Goal: Transaction & Acquisition: Purchase product/service

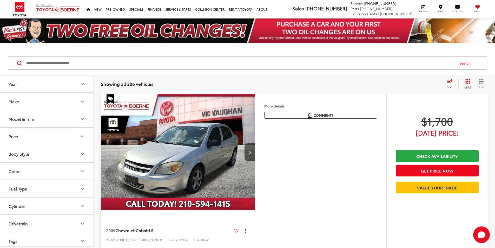
click at [0, 0] on button "More..." at bounding box center [0, 0] width 0 height 0
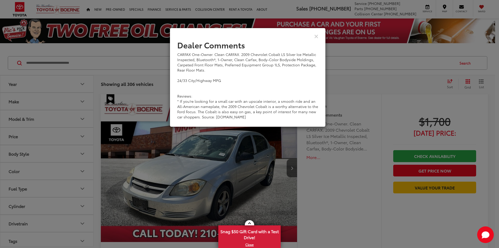
click at [319, 37] on div "View Comments" at bounding box center [248, 36] width 156 height 20
click at [316, 36] on icon "Close" at bounding box center [316, 35] width 4 height 5
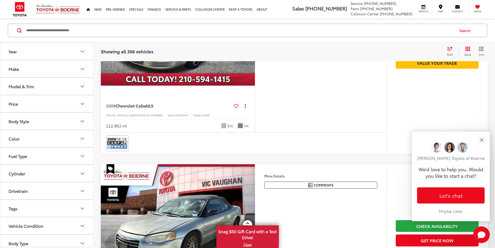
scroll to position [130, 0]
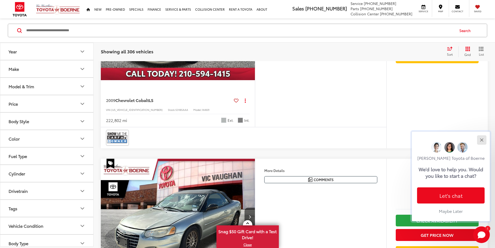
click at [483, 140] on button "Close" at bounding box center [481, 139] width 11 height 11
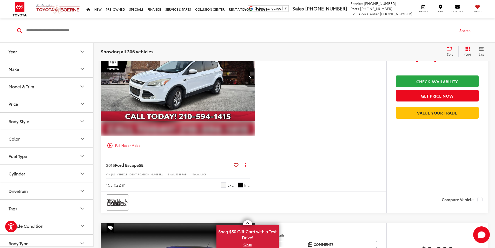
scroll to position [473, 0]
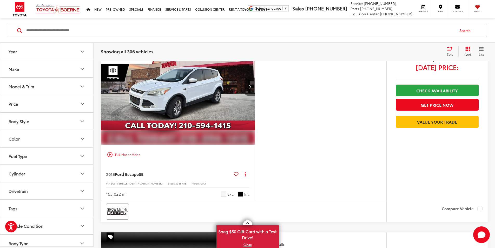
click at [0, 0] on button "More..." at bounding box center [0, 0] width 0 height 0
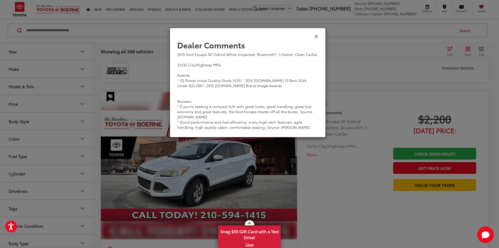
click at [315, 33] on icon "Close" at bounding box center [316, 35] width 4 height 5
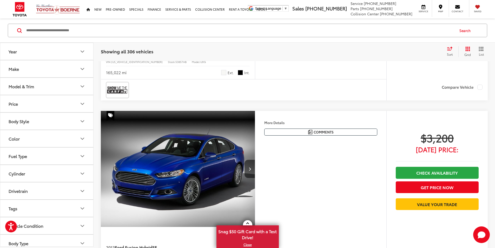
scroll to position [603, 0]
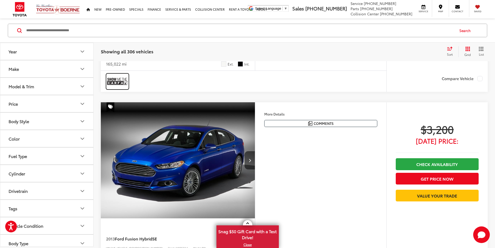
click at [125, 88] on img at bounding box center [117, 81] width 21 height 14
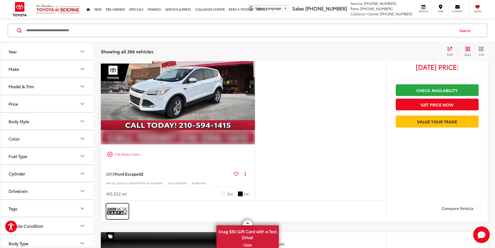
scroll to position [473, 0]
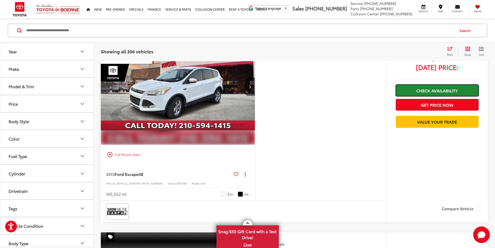
click at [429, 96] on link "Check Availability" at bounding box center [437, 90] width 83 height 12
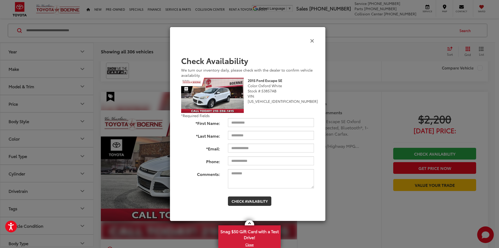
click at [314, 39] on icon "Close" at bounding box center [312, 40] width 4 height 5
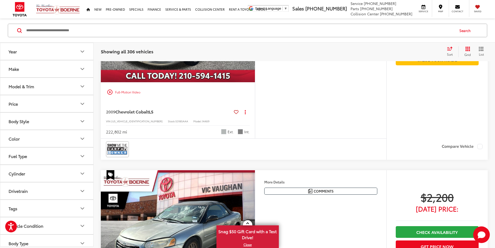
scroll to position [140, 0]
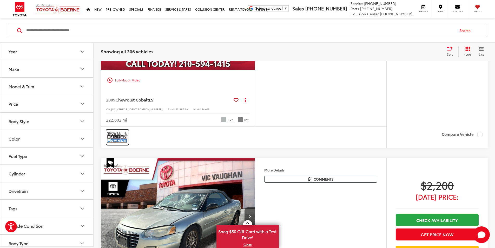
click at [120, 144] on img at bounding box center [117, 137] width 21 height 14
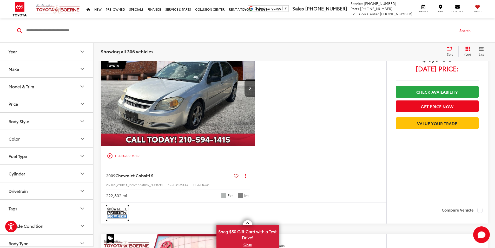
scroll to position [62, 0]
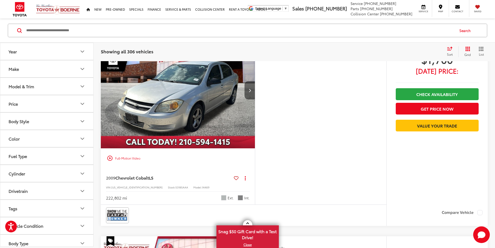
click at [251, 92] on icon "Next image" at bounding box center [250, 90] width 2 height 4
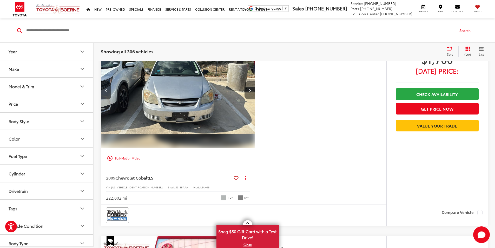
scroll to position [0, 197]
click at [251, 92] on icon "Next image" at bounding box center [250, 90] width 2 height 4
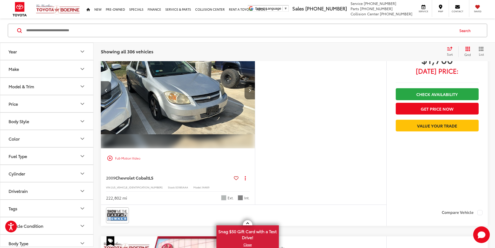
click at [251, 92] on icon "Next image" at bounding box center [250, 90] width 2 height 4
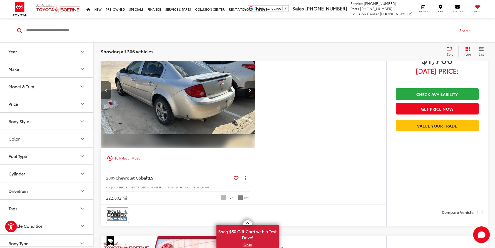
scroll to position [0, 591]
click at [251, 92] on icon "Next image" at bounding box center [250, 90] width 2 height 4
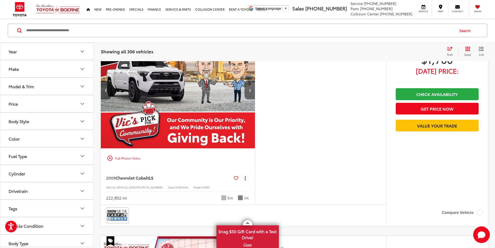
click at [251, 92] on icon "Next image" at bounding box center [250, 90] width 2 height 4
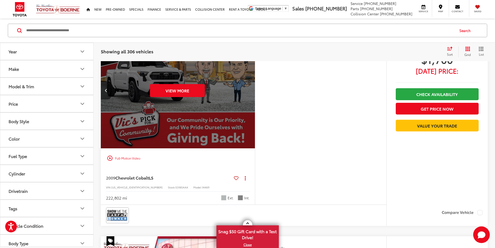
scroll to position [0, 986]
click at [255, 106] on div "View More" at bounding box center [177, 90] width 155 height 116
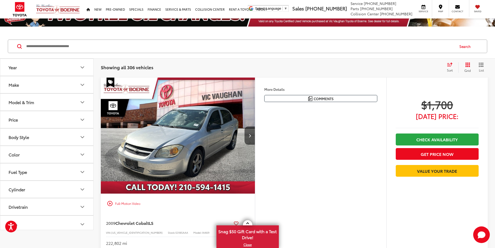
scroll to position [26, 0]
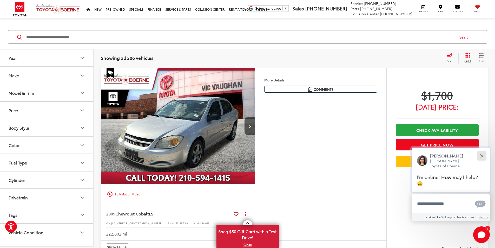
click at [482, 153] on button "Close" at bounding box center [481, 155] width 11 height 11
